Goal: Navigation & Orientation: Find specific page/section

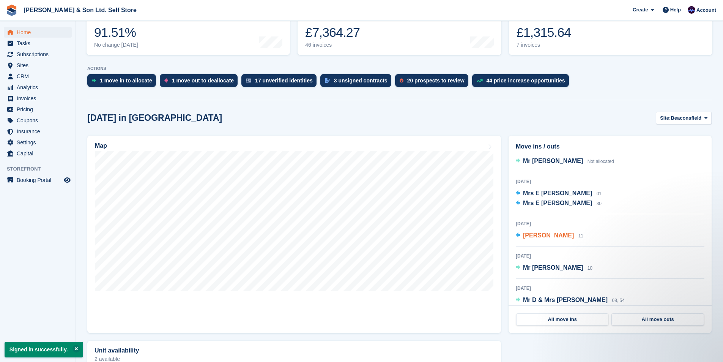
scroll to position [15, 0]
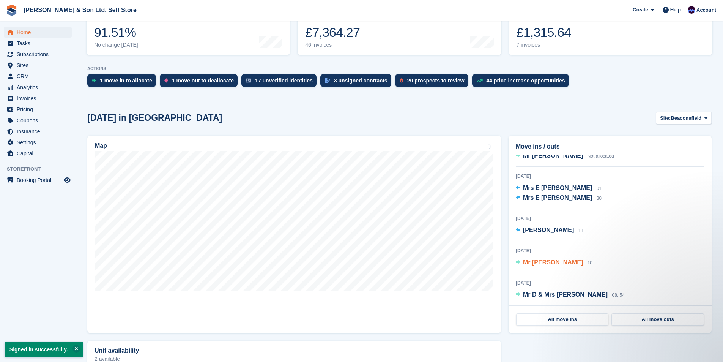
click at [556, 261] on span "Mr [PERSON_NAME]" at bounding box center [553, 262] width 60 height 6
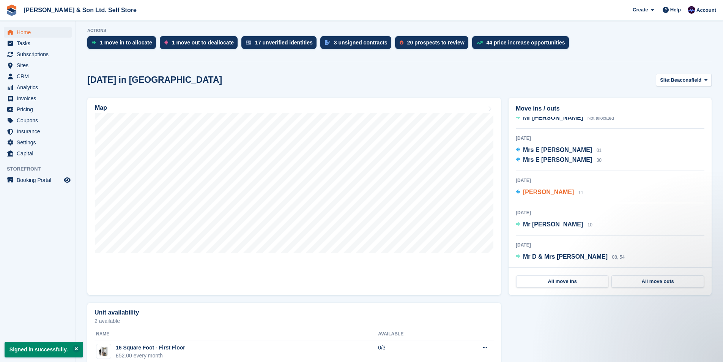
click at [541, 193] on span "Mrs Jane davies" at bounding box center [548, 192] width 51 height 6
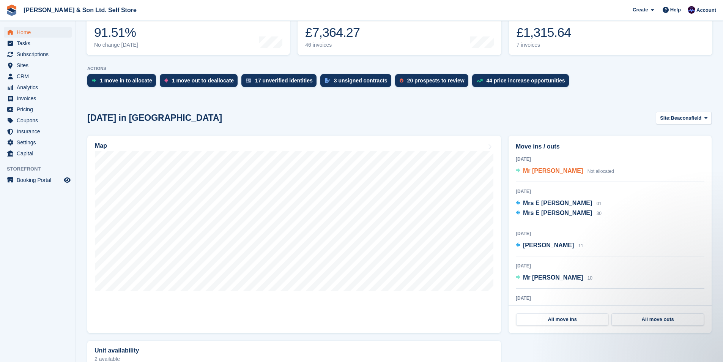
click at [560, 171] on span "Mr [PERSON_NAME]" at bounding box center [553, 170] width 60 height 6
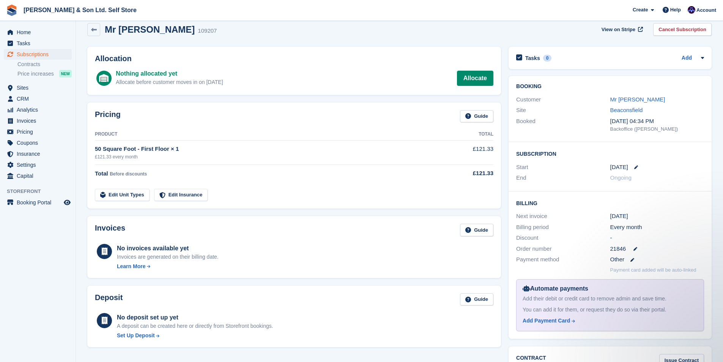
scroll to position [8, 0]
